Goal: Navigation & Orientation: Find specific page/section

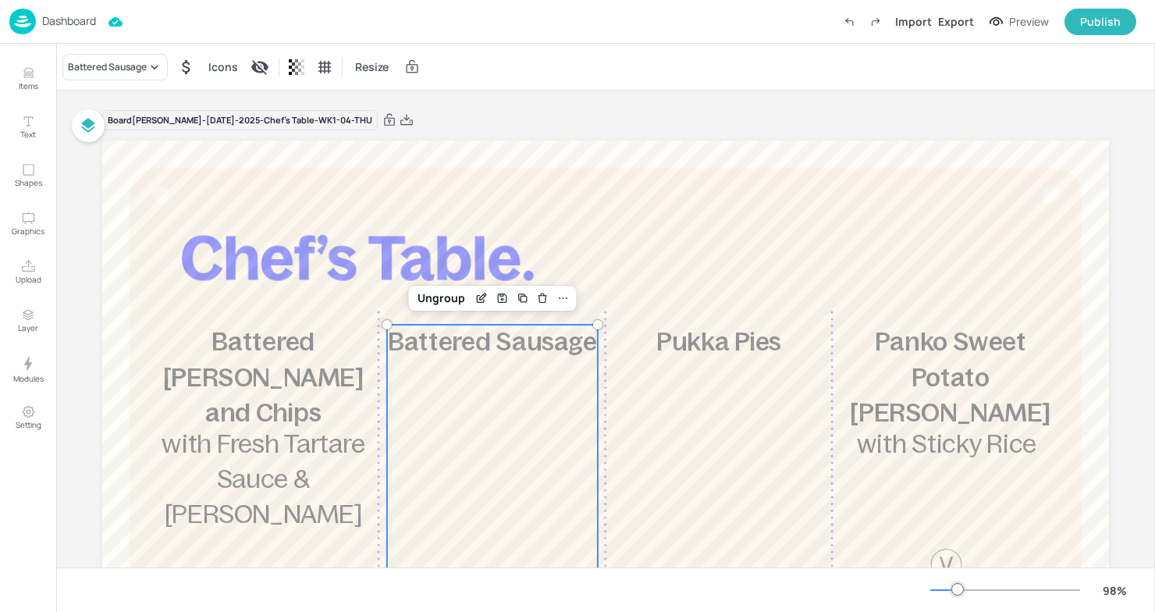
scroll to position [176, 0]
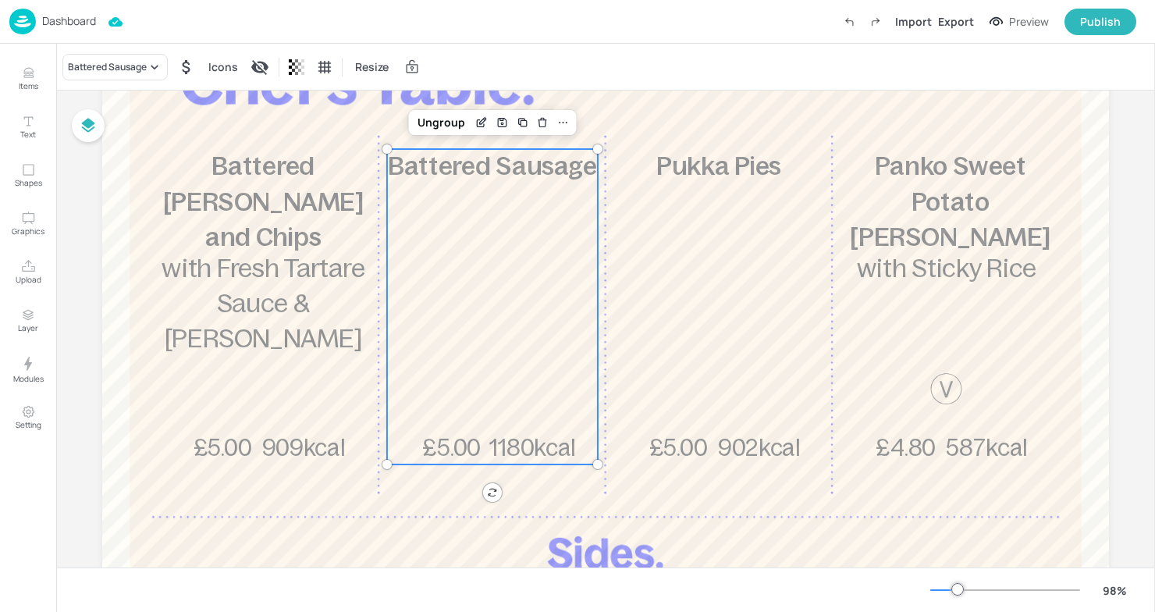
click at [42, 25] on p "Dashboard" at bounding box center [69, 21] width 54 height 11
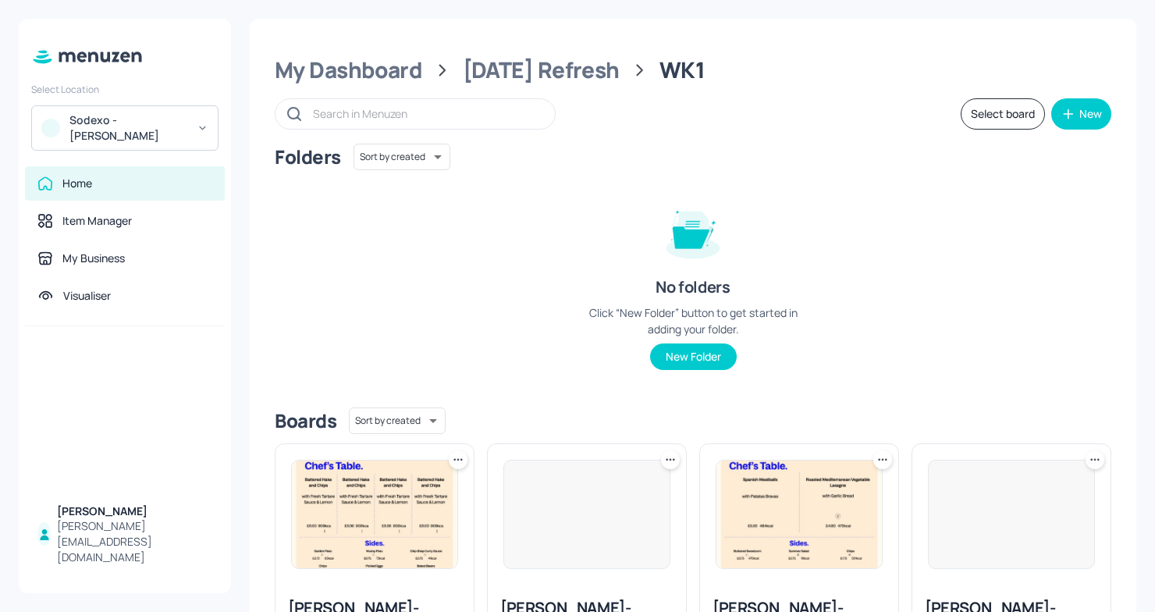
click at [183, 134] on div "Sodexo - [PERSON_NAME]" at bounding box center [128, 127] width 118 height 31
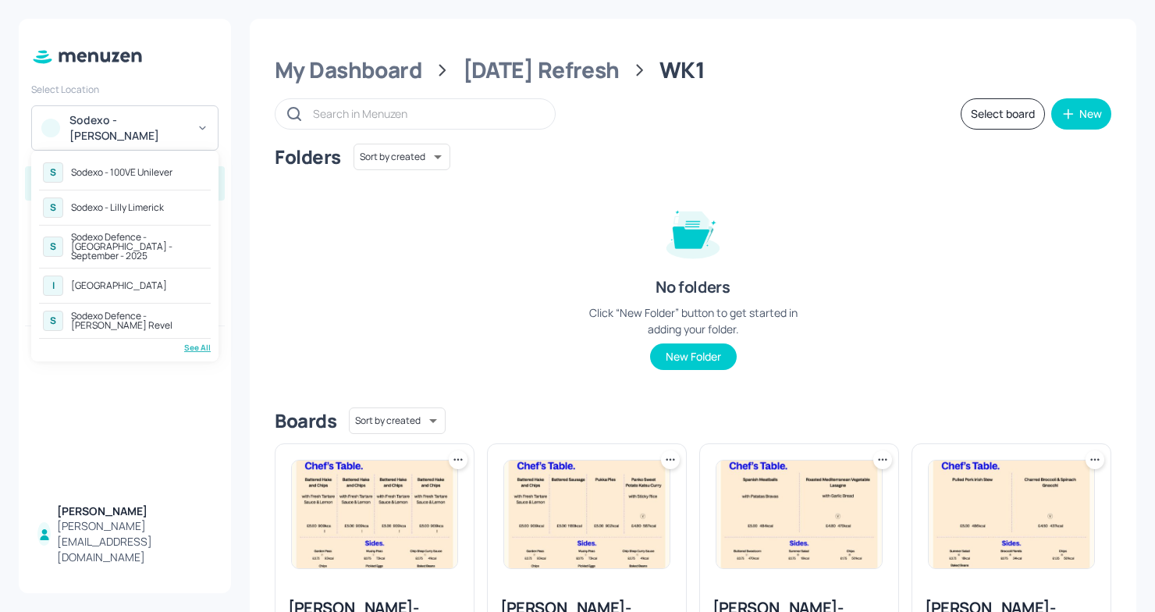
click at [201, 333] on div "S Sodexo - 100VE Unilever S Sodexo - Lilly Limerick S Sodexo Defence - [GEOGRAP…" at bounding box center [125, 255] width 172 height 195
click at [196, 342] on div "See All" at bounding box center [125, 348] width 172 height 12
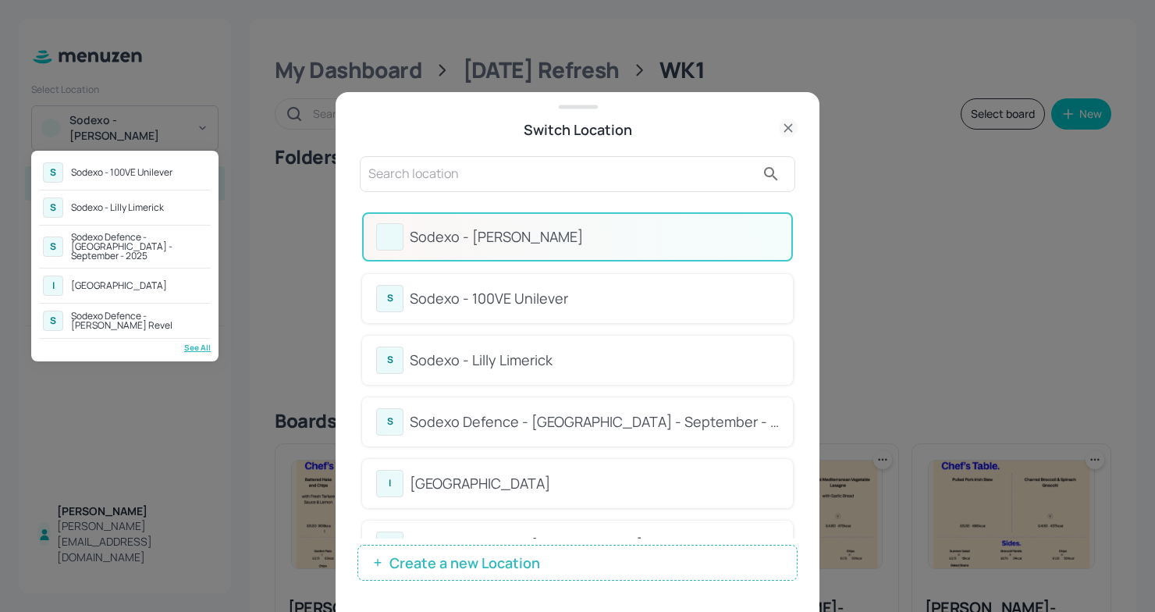
click at [304, 274] on div at bounding box center [577, 306] width 1155 height 612
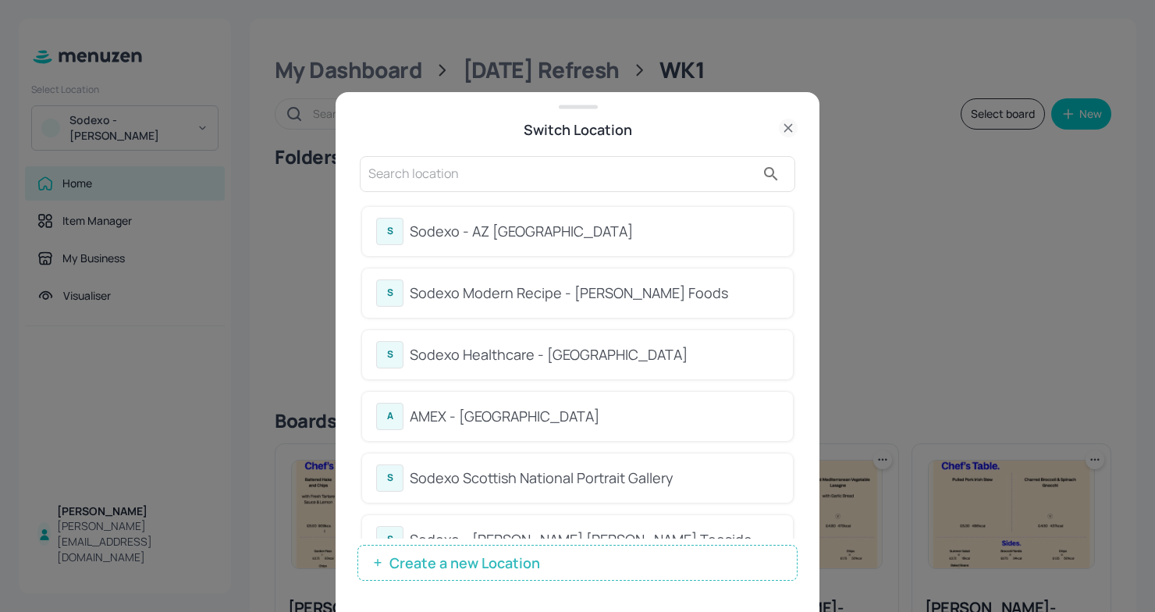
scroll to position [586, 0]
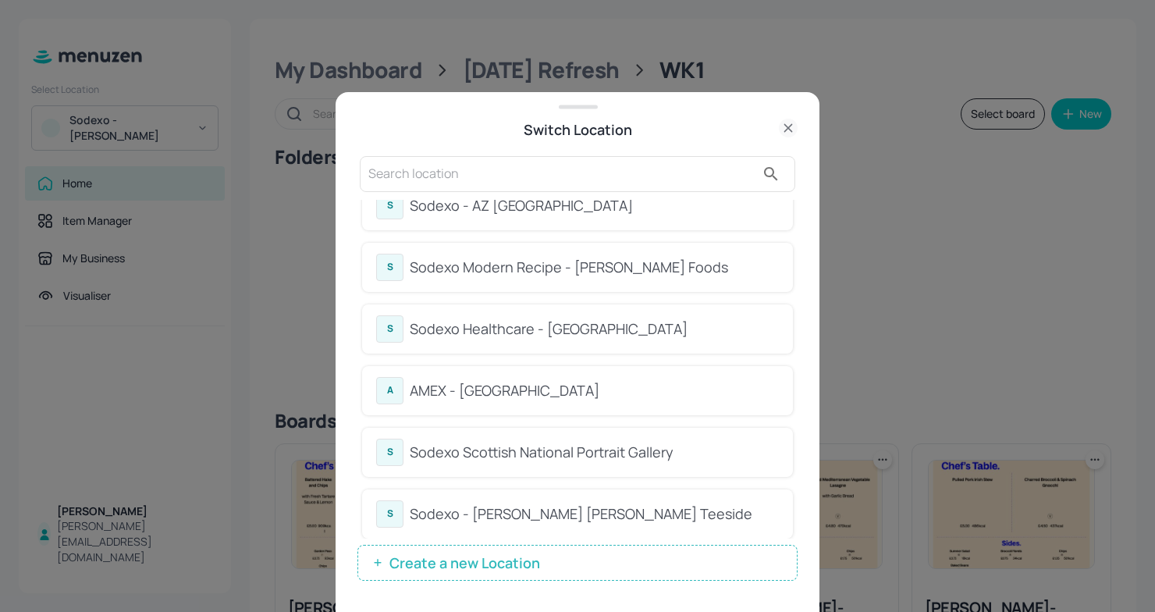
click at [795, 126] on icon at bounding box center [788, 128] width 19 height 19
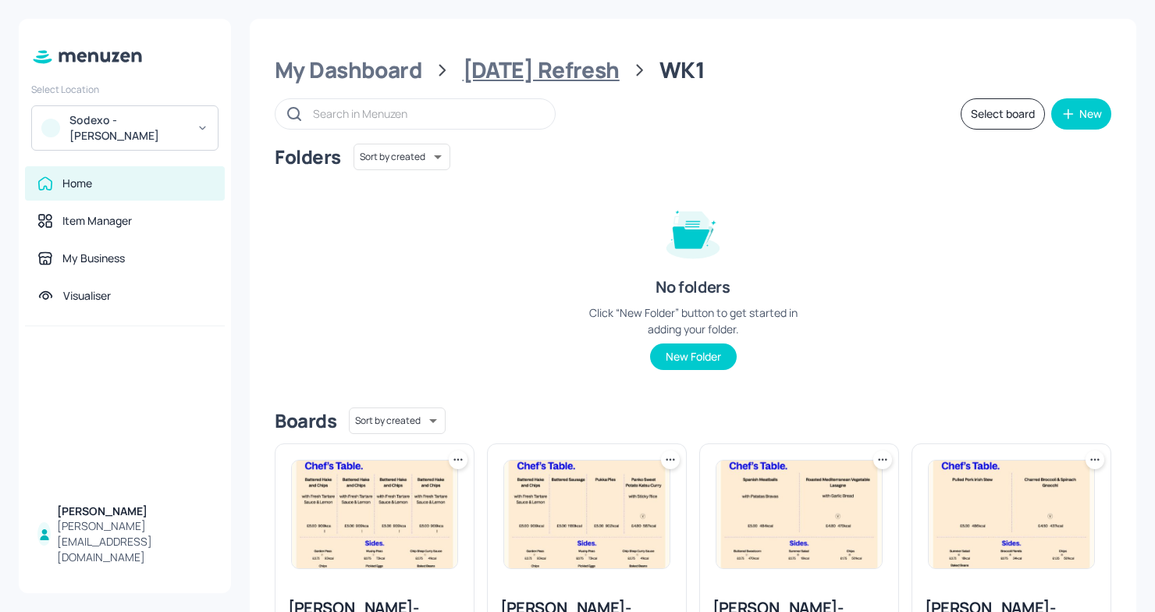
click at [556, 64] on div "[DATE] Refresh" at bounding box center [541, 70] width 157 height 28
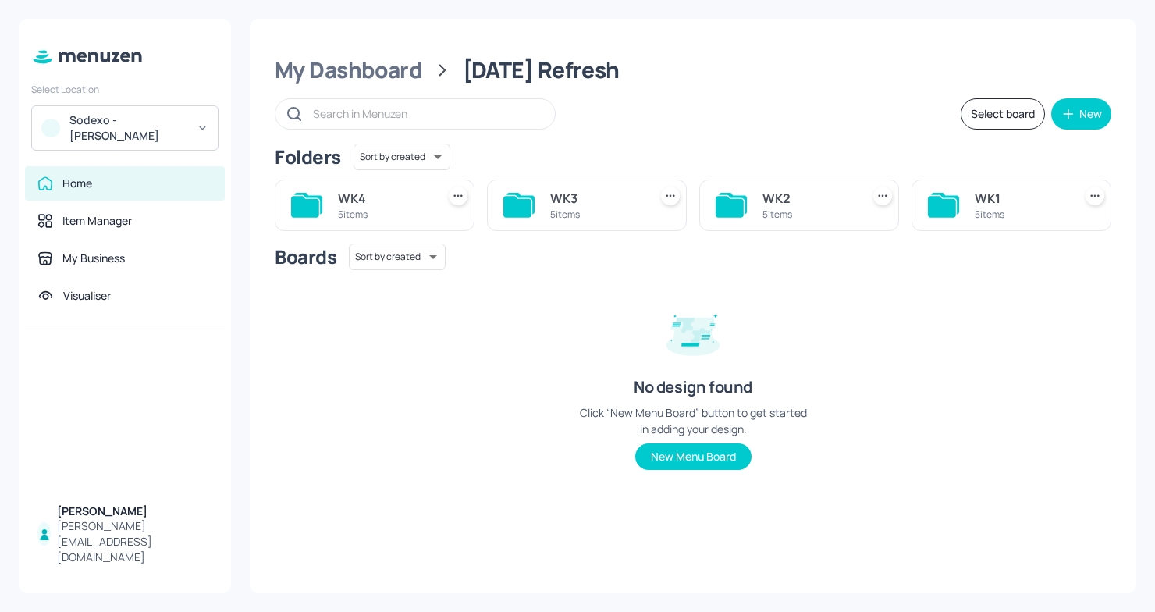
click at [945, 77] on div "My Dashboard [DATE] Refresh" at bounding box center [693, 70] width 837 height 28
